Goal: Download file/media

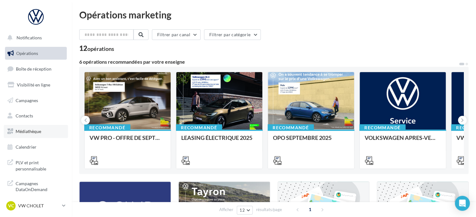
click at [44, 128] on link "Médiathèque" at bounding box center [36, 131] width 64 height 13
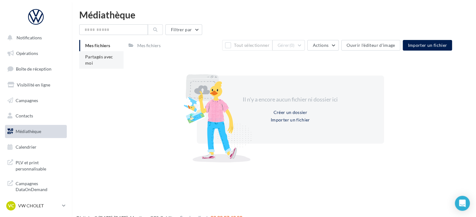
click at [98, 59] on span "Partagés avec moi" at bounding box center [99, 60] width 28 height 12
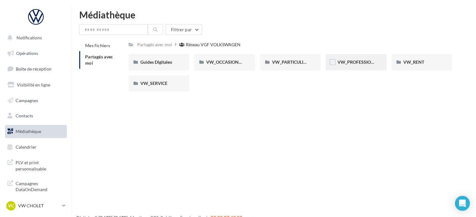
click at [365, 66] on div "VW_PROFESSIONNELS" at bounding box center [356, 62] width 61 height 16
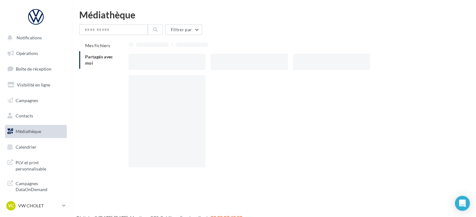
click at [365, 66] on div at bounding box center [331, 62] width 77 height 16
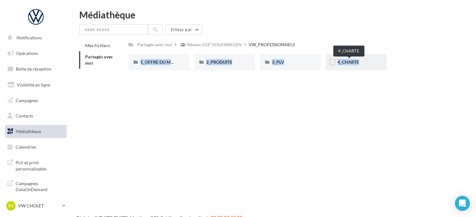
click at [359, 60] on span "4_CHARTE" at bounding box center [349, 61] width 22 height 5
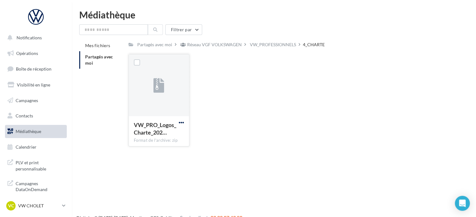
click at [181, 121] on span "button" at bounding box center [181, 122] width 5 height 5
click at [169, 132] on button "Télécharger" at bounding box center [154, 135] width 62 height 16
click at [214, 42] on div "Réseau VGF VOLKSWAGEN" at bounding box center [214, 45] width 55 height 6
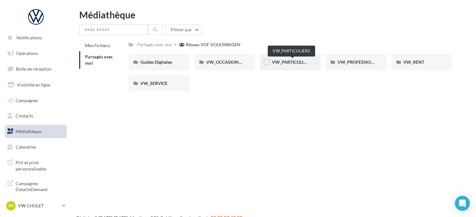
click at [299, 61] on span "VW_PARTICULIERS" at bounding box center [291, 61] width 39 height 5
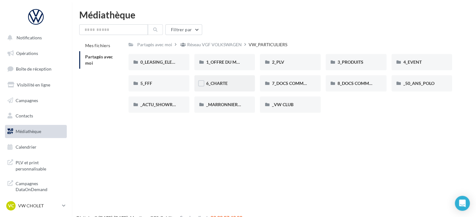
click at [236, 83] on div "6_CHARTE" at bounding box center [224, 83] width 37 height 6
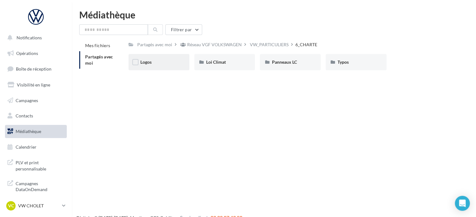
click at [160, 65] on div "Logos" at bounding box center [158, 62] width 37 height 6
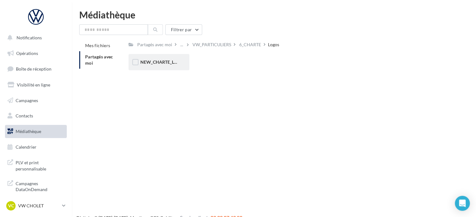
click at [165, 62] on span "NEW_CHARTE_LOGOS" at bounding box center [163, 61] width 46 height 5
click at [162, 61] on span "NEW_CHARTE_LOGOS" at bounding box center [163, 61] width 46 height 5
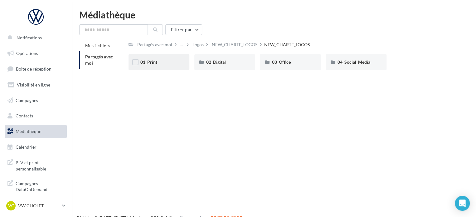
click at [169, 63] on div "01_Print" at bounding box center [158, 62] width 37 height 6
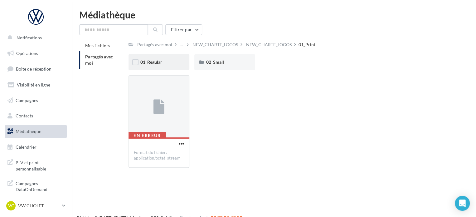
click at [172, 63] on div "01_Regular" at bounding box center [158, 62] width 37 height 6
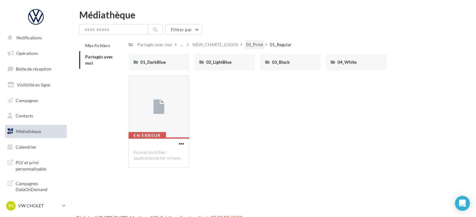
click at [260, 41] on div "01_Print" at bounding box center [254, 44] width 19 height 9
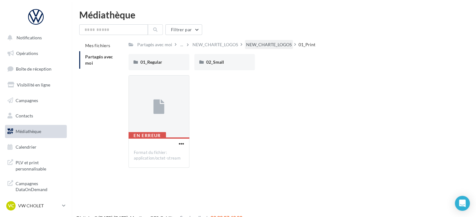
click at [259, 42] on div "NEW_CHARTE_LOGOS" at bounding box center [269, 45] width 46 height 6
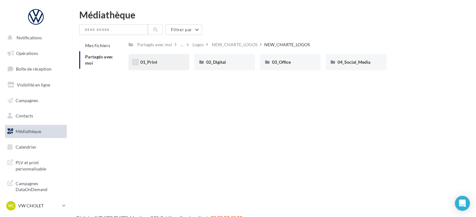
click at [135, 64] on label at bounding box center [135, 62] width 6 height 6
click at [203, 63] on label at bounding box center [201, 62] width 6 height 6
click at [276, 63] on span "03_Office" at bounding box center [281, 61] width 19 height 5
click at [348, 60] on span "04_Social_Media" at bounding box center [354, 61] width 33 height 5
click at [320, 96] on div "Notifications Opérations Boîte de réception Visibilité en ligne Campagnes Conta…" at bounding box center [238, 118] width 476 height 217
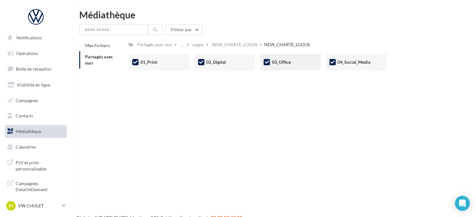
drag, startPoint x: 162, startPoint y: 96, endPoint x: 318, endPoint y: 70, distance: 158.3
click at [318, 70] on div "Notifications Opérations Boîte de réception Visibilité en ligne Campagnes Conta…" at bounding box center [238, 118] width 476 height 217
drag, startPoint x: 318, startPoint y: 70, endPoint x: 334, endPoint y: 61, distance: 18.3
click at [334, 61] on icon at bounding box center [333, 62] width 4 height 4
click at [271, 64] on div "03_Office" at bounding box center [290, 62] width 61 height 16
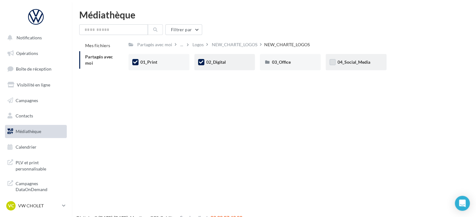
click at [199, 65] on label at bounding box center [201, 62] width 6 height 6
click at [136, 60] on icon at bounding box center [135, 62] width 4 height 4
drag, startPoint x: 145, startPoint y: 64, endPoint x: 130, endPoint y: 96, distance: 34.8
click at [130, 96] on div "Notifications Opérations Boîte de réception Visibilité en ligne Campagnes Conta…" at bounding box center [238, 118] width 476 height 217
click at [178, 56] on div "01_Print" at bounding box center [159, 62] width 61 height 16
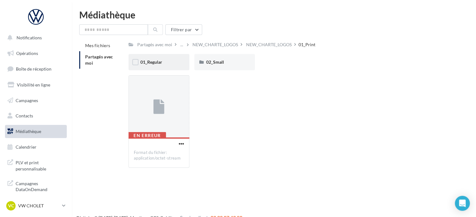
click at [169, 65] on div "01_Regular" at bounding box center [158, 62] width 37 height 6
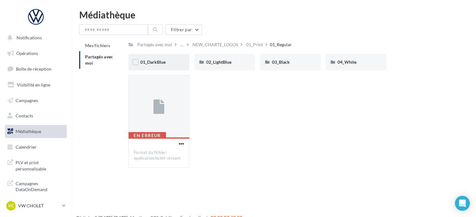
click at [170, 64] on div "01_DarkBlue" at bounding box center [158, 62] width 37 height 6
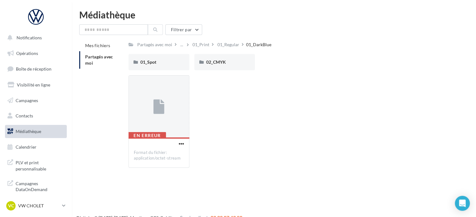
click at [170, 64] on div "01_Spot" at bounding box center [158, 62] width 37 height 6
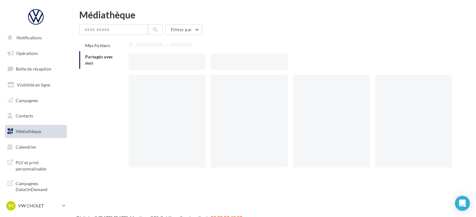
click at [170, 64] on div at bounding box center [167, 62] width 77 height 16
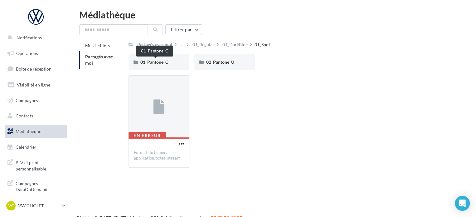
click at [168, 64] on span "01_Pantone_C" at bounding box center [154, 61] width 28 height 5
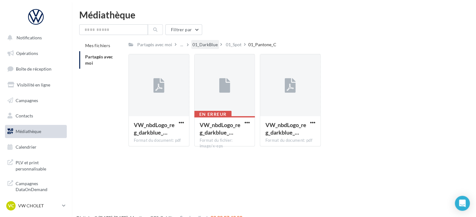
click at [213, 42] on div "01_DarkBlue" at bounding box center [205, 45] width 25 height 6
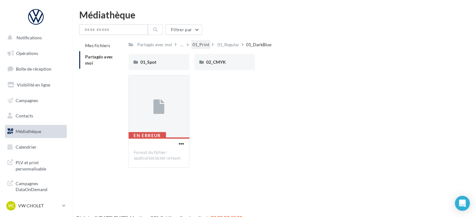
click at [209, 44] on div "01_Print" at bounding box center [201, 45] width 17 height 6
click at [209, 44] on div "NEW_CHARTE_LOGOS" at bounding box center [216, 45] width 46 height 6
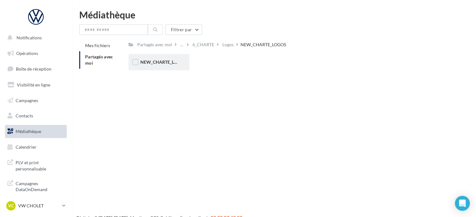
click at [135, 56] on div "NEW_CHARTE_LOGOS" at bounding box center [159, 62] width 61 height 16
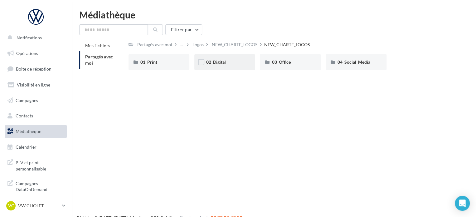
click at [228, 67] on div "02_Digital" at bounding box center [225, 62] width 61 height 16
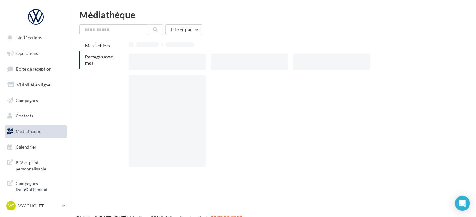
click at [228, 67] on div at bounding box center [249, 62] width 77 height 16
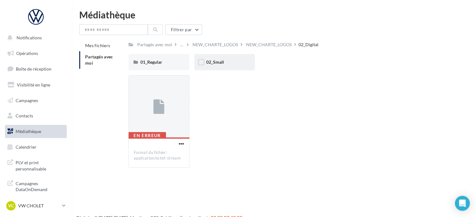
click at [222, 68] on div "02_Small" at bounding box center [225, 62] width 61 height 16
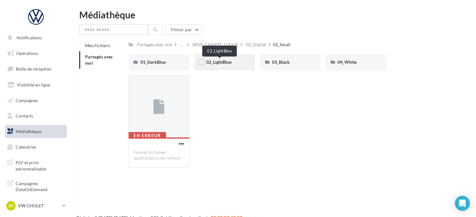
click at [219, 60] on span "02_LightBlue" at bounding box center [218, 61] width 25 height 5
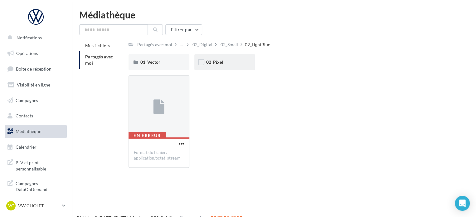
click at [239, 62] on div "02_Pixel" at bounding box center [224, 62] width 37 height 6
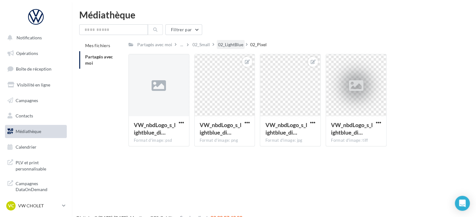
click at [231, 45] on div "02_LightBlue" at bounding box center [230, 45] width 25 height 6
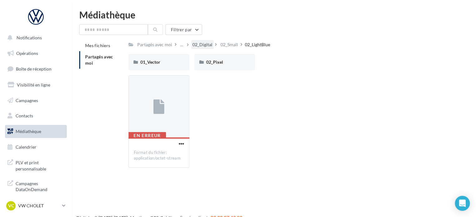
click at [210, 44] on div "02_Digital" at bounding box center [203, 45] width 20 height 6
click at [210, 44] on div "NEW_CHARTE_LOGOS" at bounding box center [216, 45] width 46 height 6
